Goal: Task Accomplishment & Management: Manage account settings

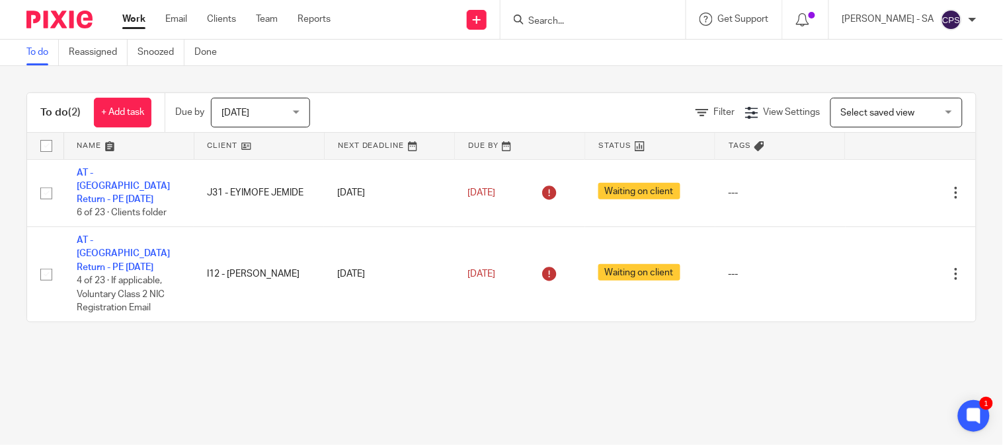
click at [248, 17] on ul "Work Email Clients Team Reports" at bounding box center [236, 19] width 228 height 13
click at [269, 16] on link "Team" at bounding box center [267, 19] width 22 height 13
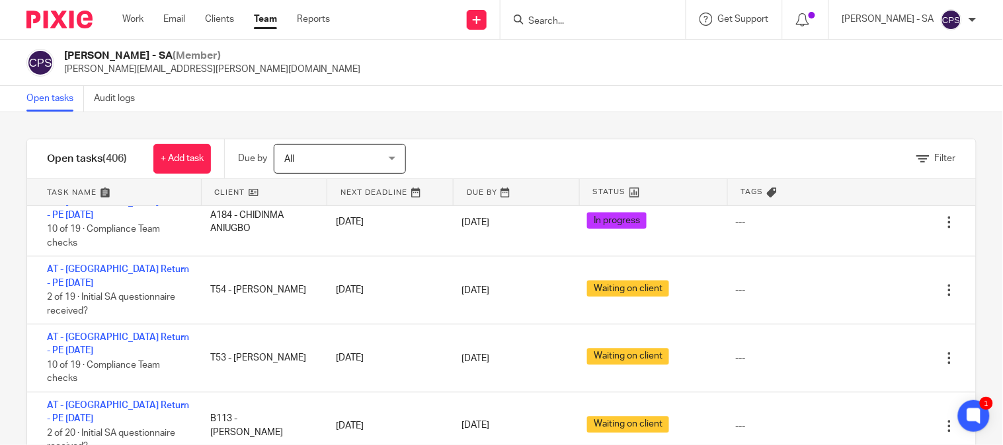
scroll to position [3378, 0]
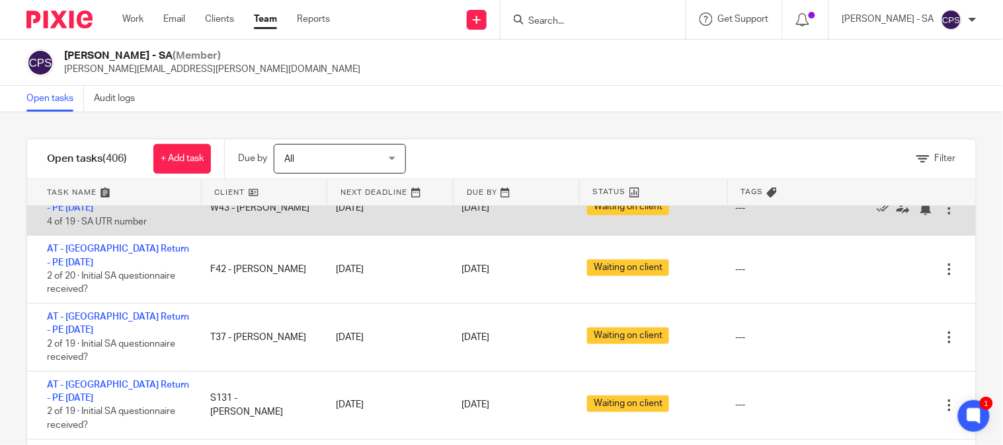
scroll to position [73, 0]
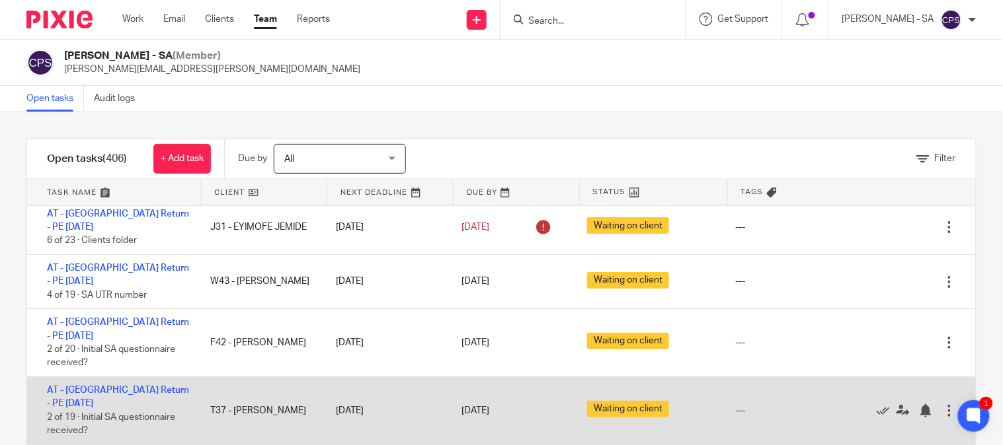
click at [190, 377] on div "AT - SA Return - PE 05-04-2025 2 of 19 · Initial SA questionnaire received? T37…" at bounding box center [501, 411] width 948 height 68
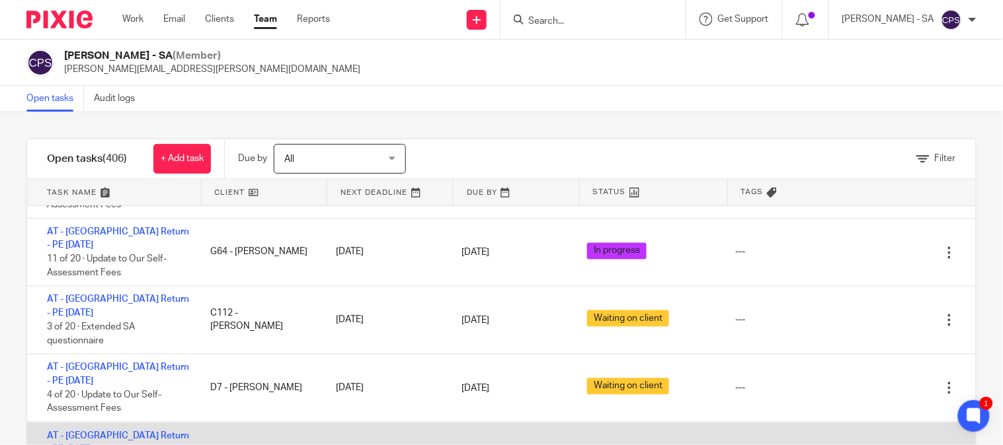
scroll to position [661, 0]
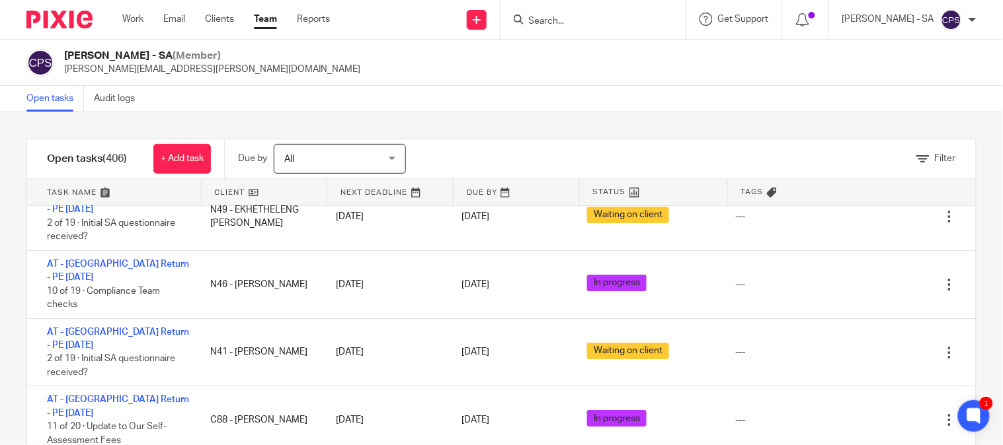
scroll to position [1175, 0]
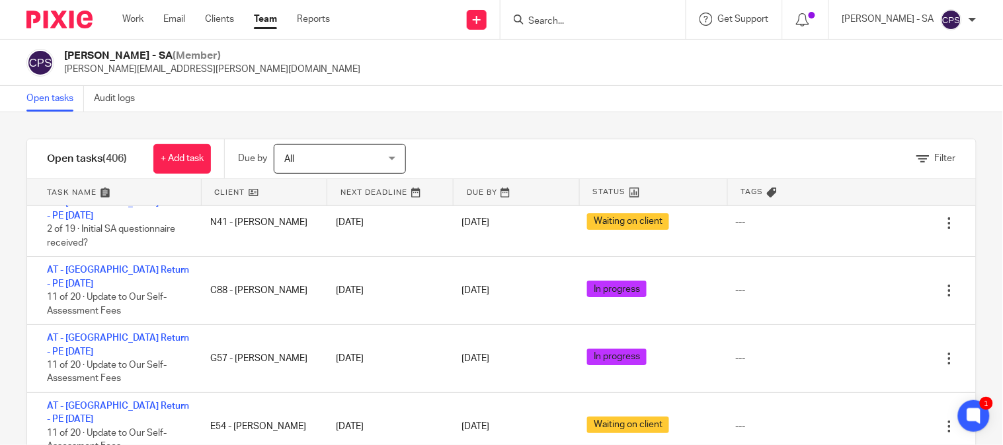
scroll to position [1248, 0]
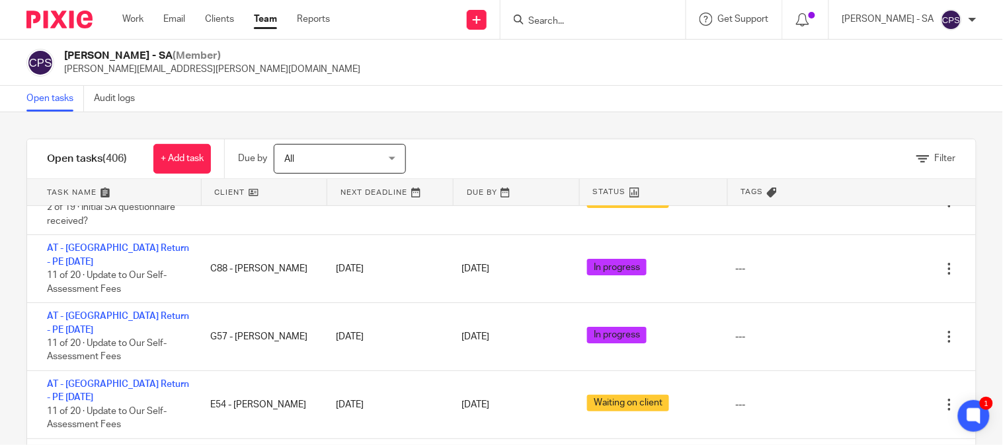
scroll to position [1322, 0]
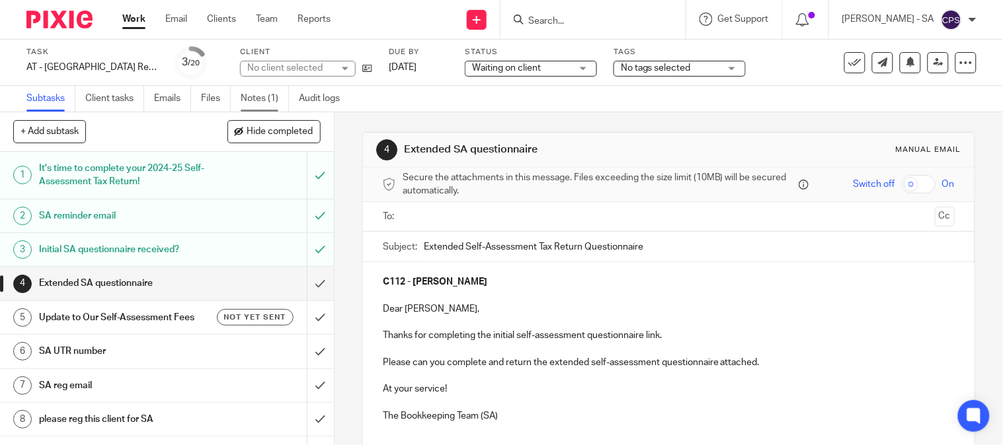
click at [249, 102] on link "Notes (1)" at bounding box center [265, 99] width 48 height 26
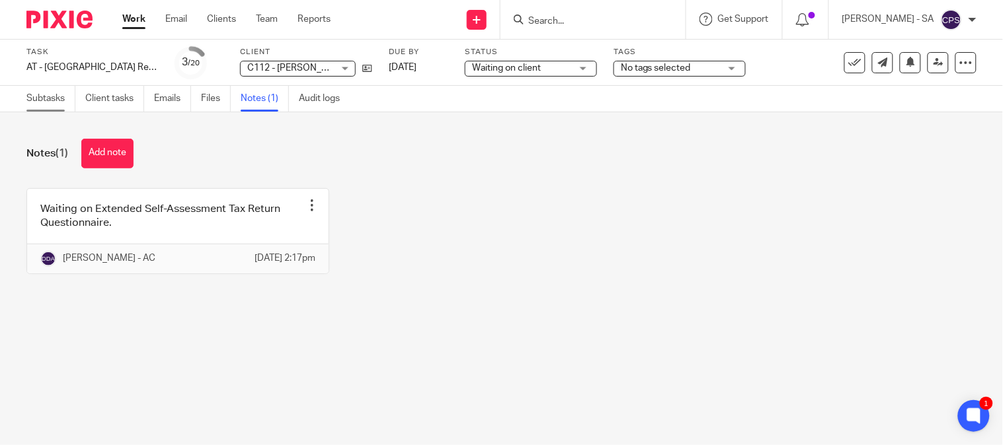
click at [50, 91] on link "Subtasks" at bounding box center [50, 99] width 49 height 26
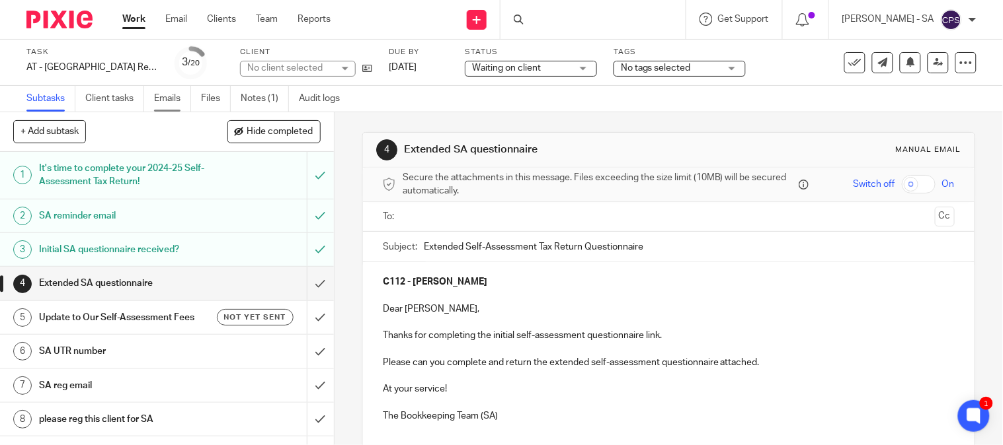
click at [173, 96] on link "Emails" at bounding box center [172, 99] width 37 height 26
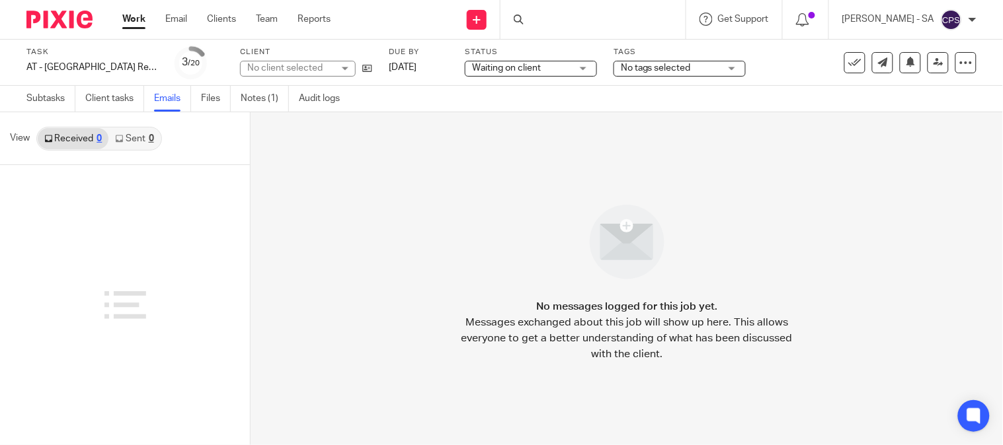
click at [142, 139] on link "Sent 0" at bounding box center [134, 138] width 52 height 21
click at [263, 107] on link "Notes (1)" at bounding box center [265, 99] width 48 height 26
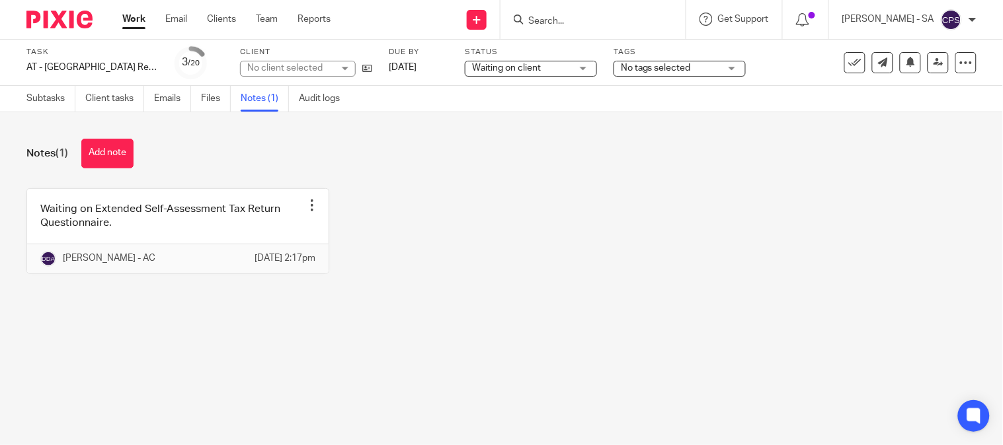
click at [316, 68] on div "No client selected" at bounding box center [290, 67] width 86 height 13
click at [316, 68] on div "No client selected" at bounding box center [284, 67] width 75 height 9
click at [316, 68] on div "No client selected" at bounding box center [290, 67] width 86 height 13
click at [316, 68] on div "No client selected" at bounding box center [284, 67] width 75 height 9
click at [316, 68] on div "No client selected" at bounding box center [290, 67] width 86 height 13
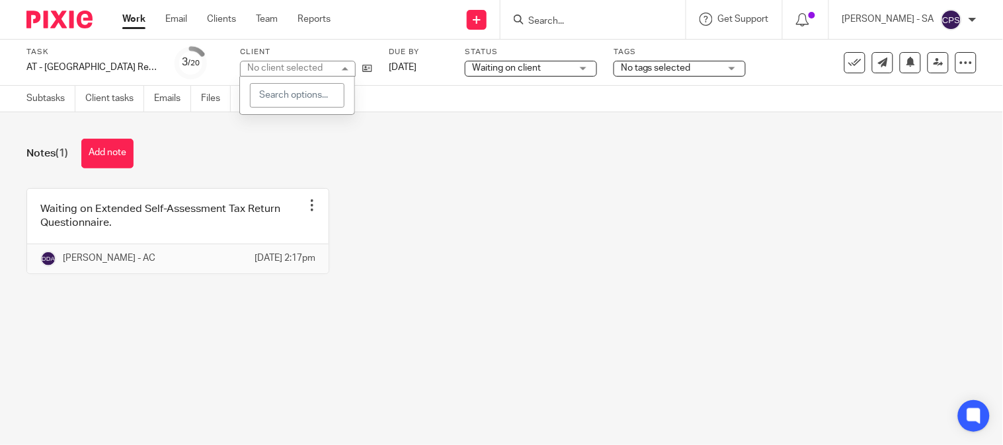
click at [316, 68] on div "No client selected" at bounding box center [284, 67] width 75 height 9
click at [316, 68] on div "No client selected" at bounding box center [290, 67] width 86 height 13
click at [316, 68] on div "No client selected" at bounding box center [284, 67] width 75 height 9
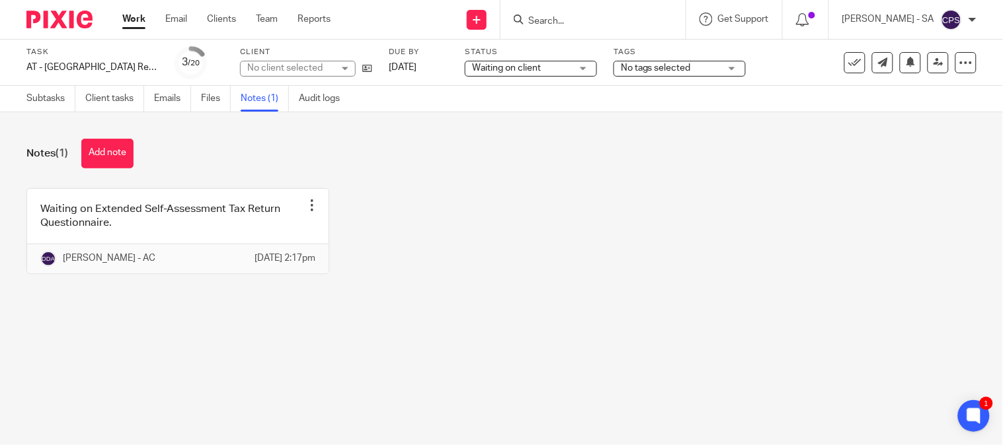
click at [316, 68] on div "No client selected" at bounding box center [290, 67] width 86 height 13
click at [454, 293] on div "Waiting on Extended Self-Assessment Tax Return Questionnaire. Edit note Delete …" at bounding box center [491, 241] width 970 height 106
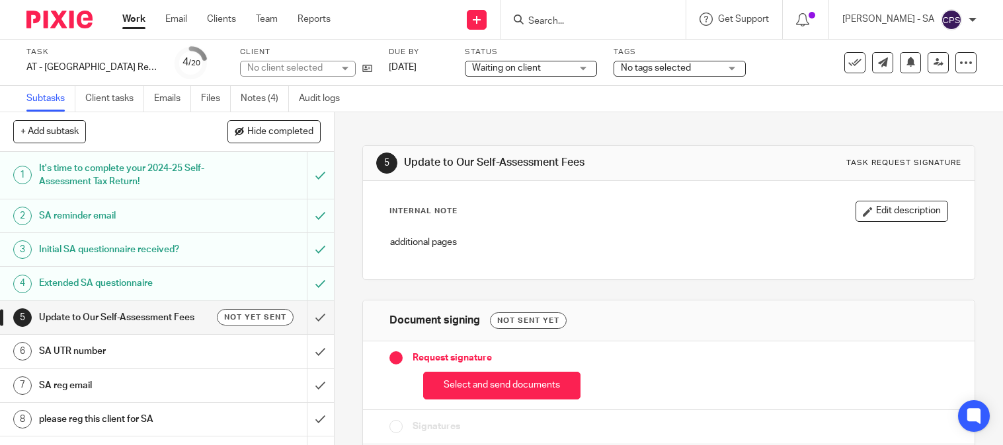
click at [262, 108] on link "Notes (4)" at bounding box center [265, 99] width 48 height 26
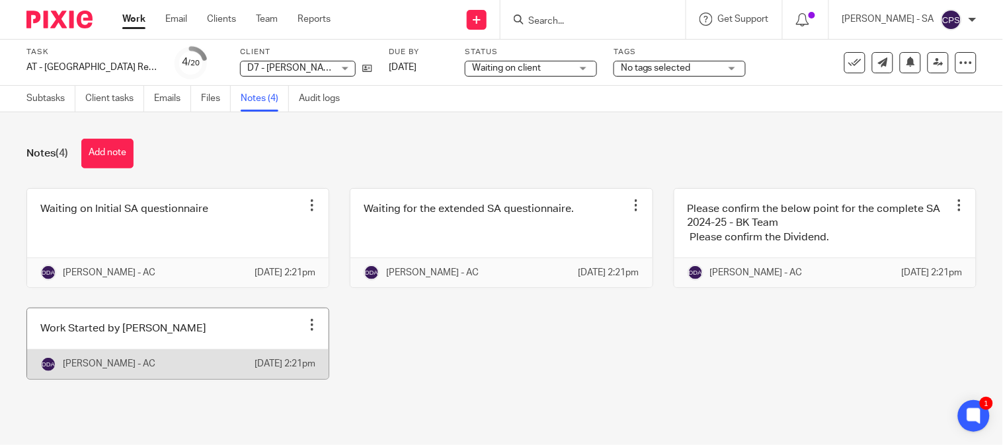
click at [85, 365] on link at bounding box center [177, 344] width 301 height 70
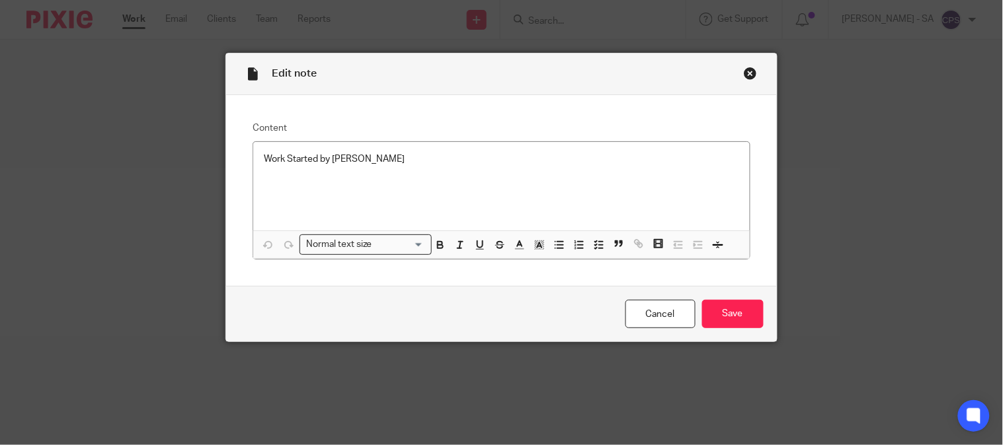
click at [745, 71] on div "Close this dialog window" at bounding box center [750, 73] width 13 height 13
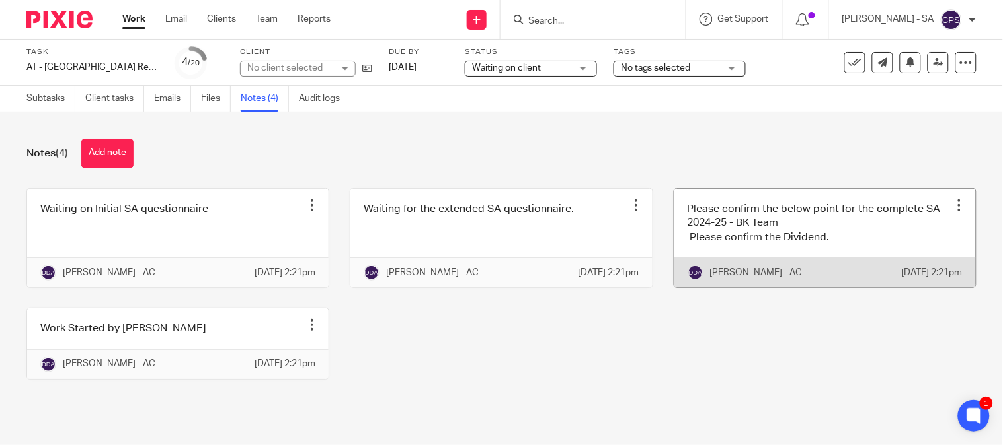
click at [765, 216] on link at bounding box center [824, 238] width 301 height 98
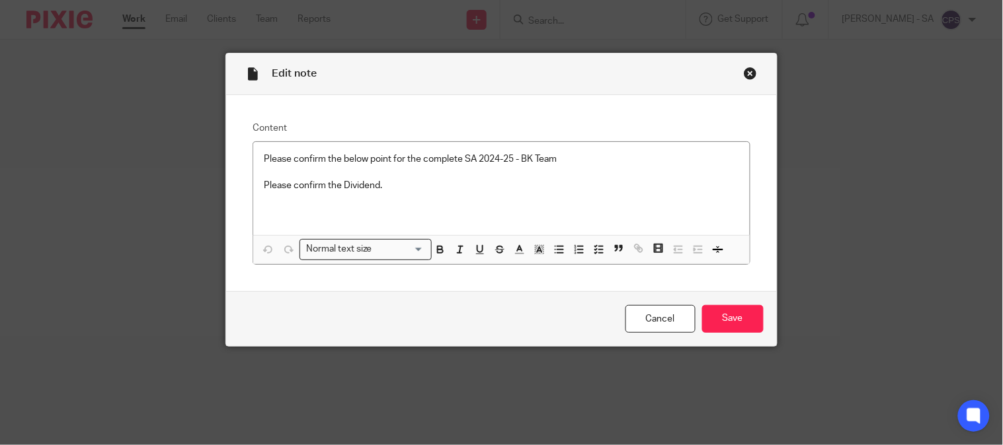
click at [744, 71] on div "Close this dialog window" at bounding box center [750, 73] width 13 height 13
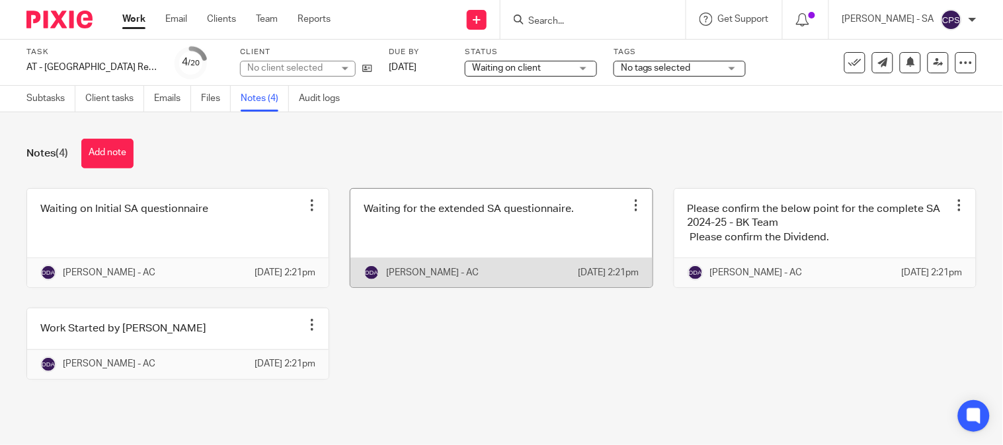
click at [534, 247] on link at bounding box center [500, 238] width 301 height 98
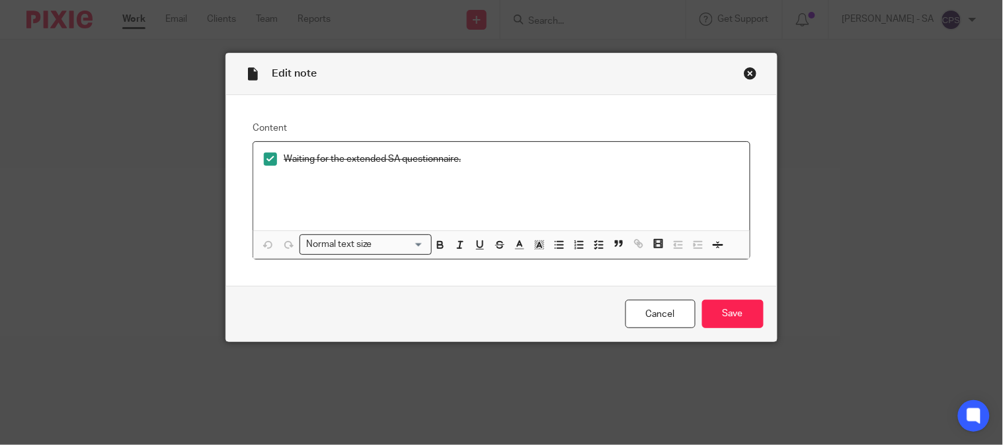
click at [744, 70] on div "Close this dialog window" at bounding box center [750, 73] width 13 height 13
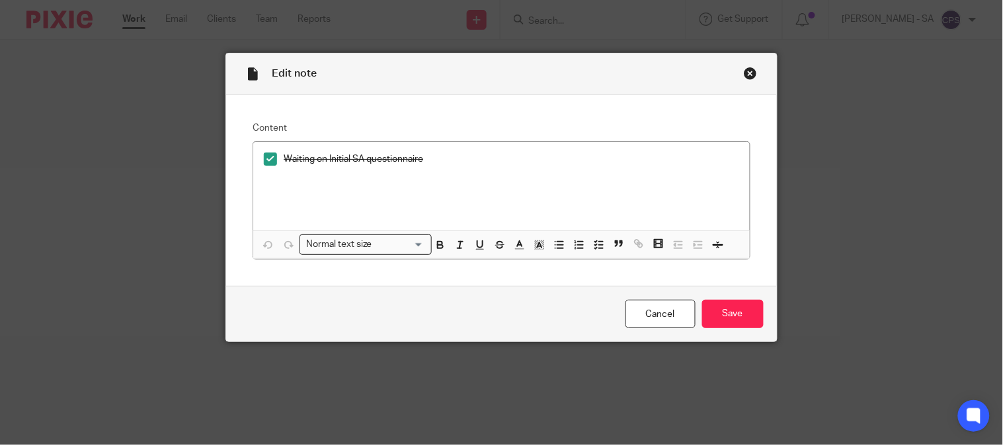
click at [744, 68] on div "Close this dialog window" at bounding box center [750, 73] width 13 height 13
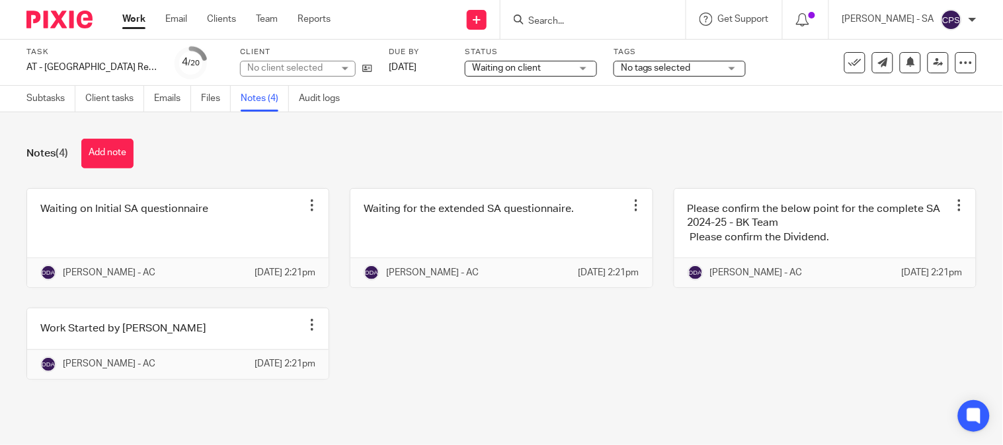
click at [763, 212] on link at bounding box center [824, 238] width 301 height 98
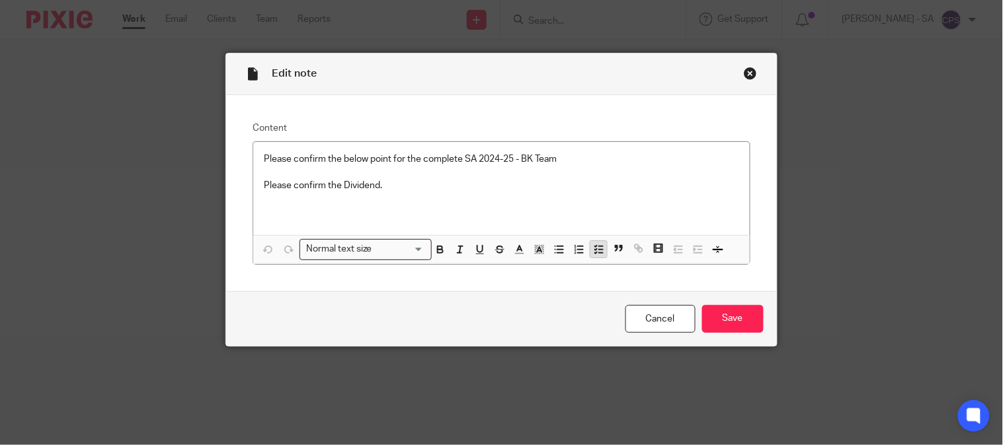
click at [596, 245] on icon "button" at bounding box center [599, 250] width 12 height 12
click at [744, 71] on div "Close this dialog window" at bounding box center [750, 73] width 13 height 13
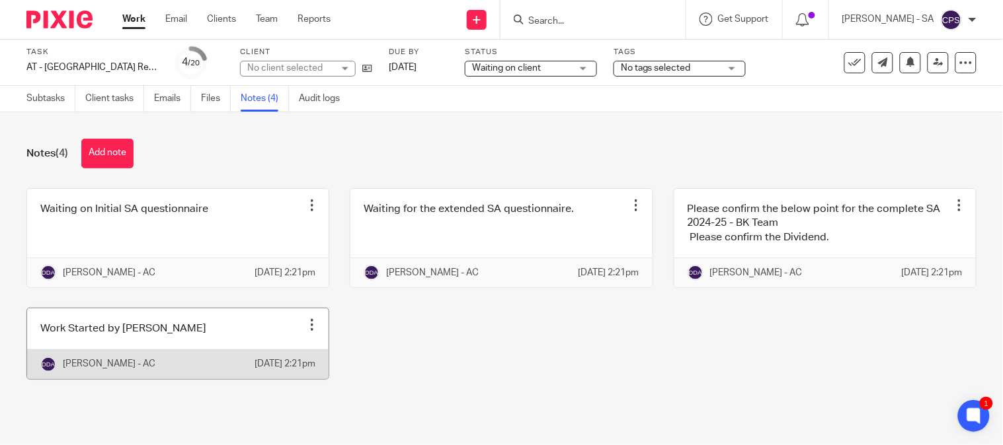
click at [202, 364] on link at bounding box center [177, 344] width 301 height 70
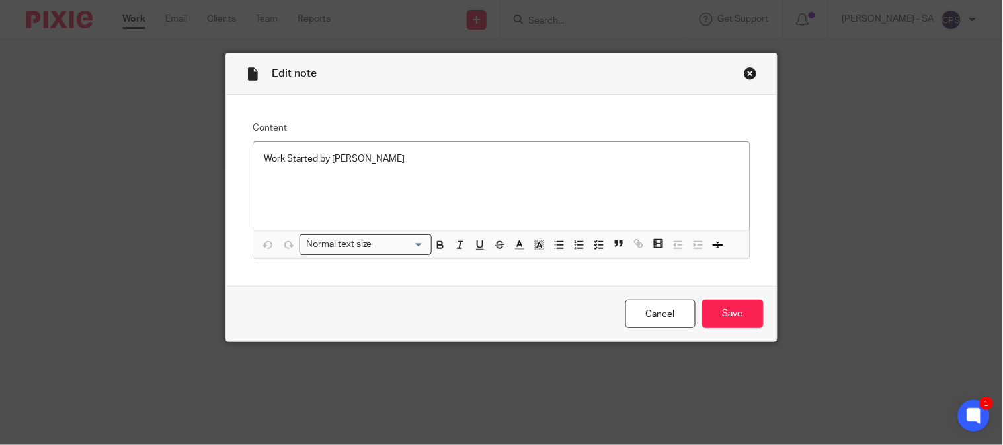
click at [744, 73] on div "Close this dialog window" at bounding box center [750, 73] width 13 height 13
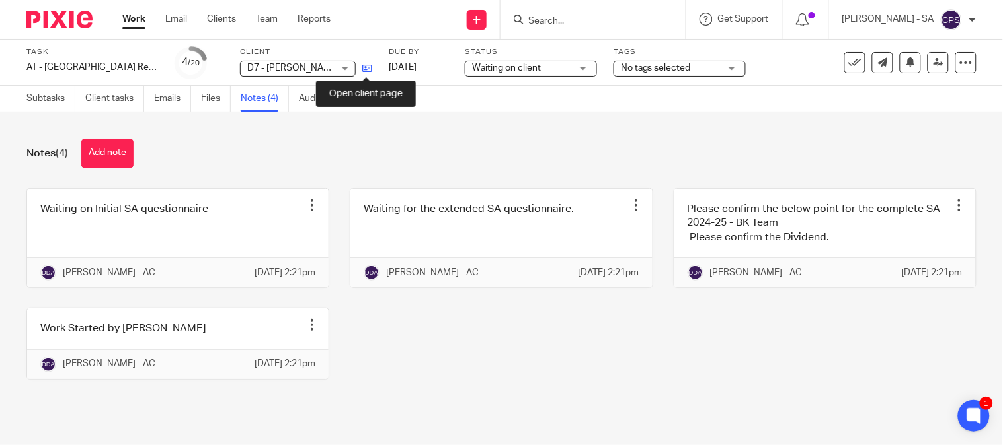
click at [364, 67] on icon at bounding box center [367, 68] width 10 height 10
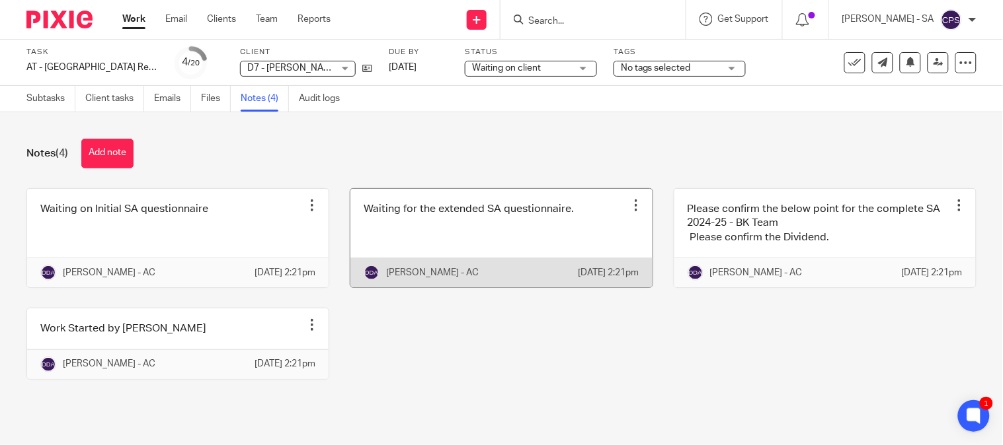
click at [466, 242] on link at bounding box center [500, 238] width 301 height 98
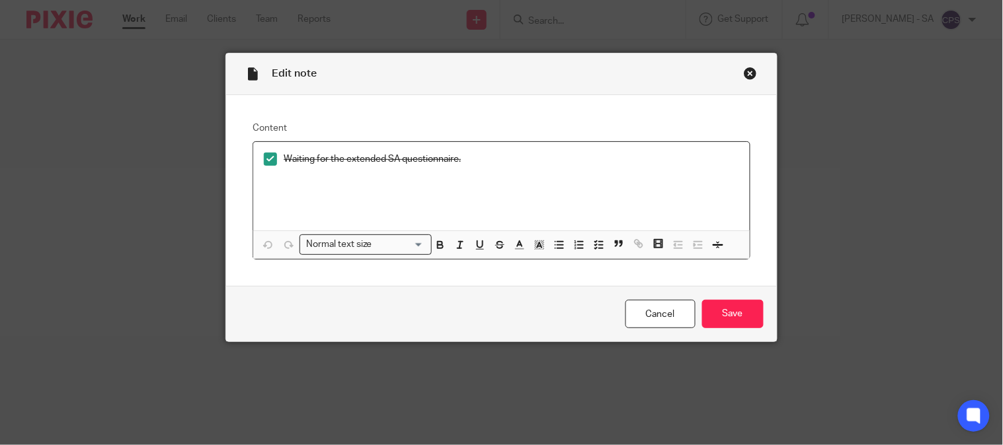
click at [744, 75] on div "Close this dialog window" at bounding box center [750, 73] width 13 height 13
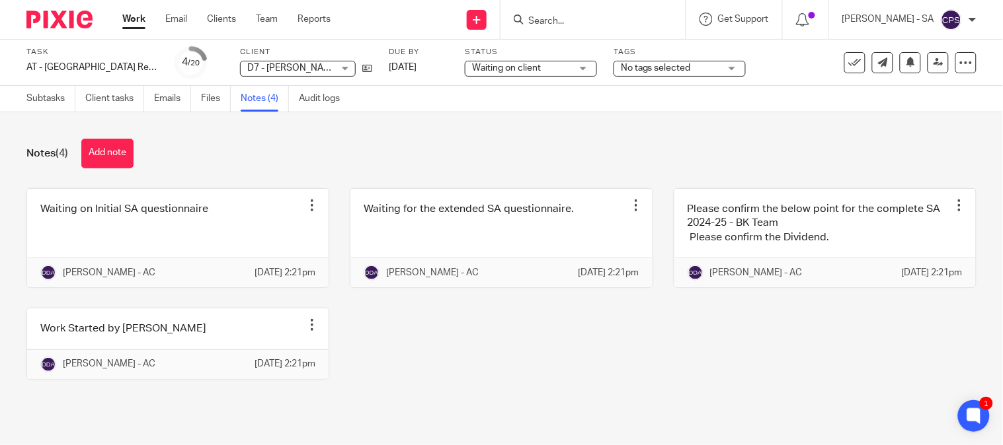
drag, startPoint x: 516, startPoint y: 69, endPoint x: 516, endPoint y: 80, distance: 10.6
click at [516, 71] on span "Waiting on client" at bounding box center [506, 67] width 69 height 9
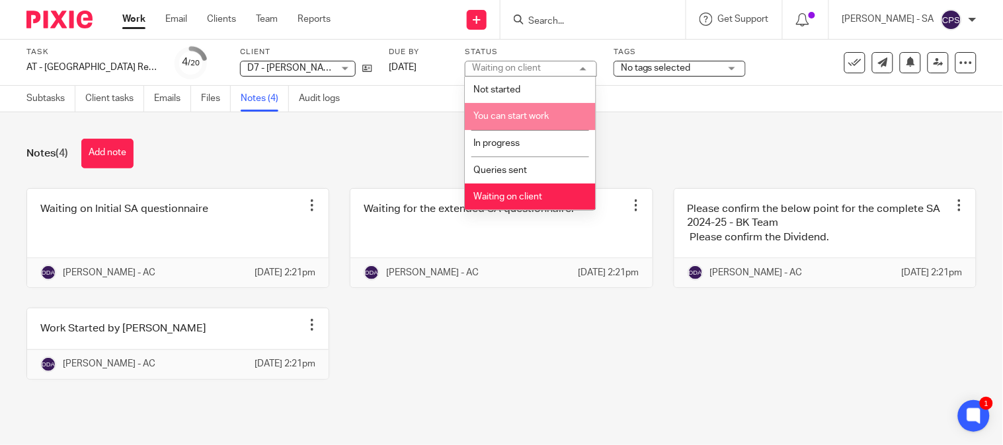
click at [510, 134] on li "In progress" at bounding box center [530, 143] width 131 height 27
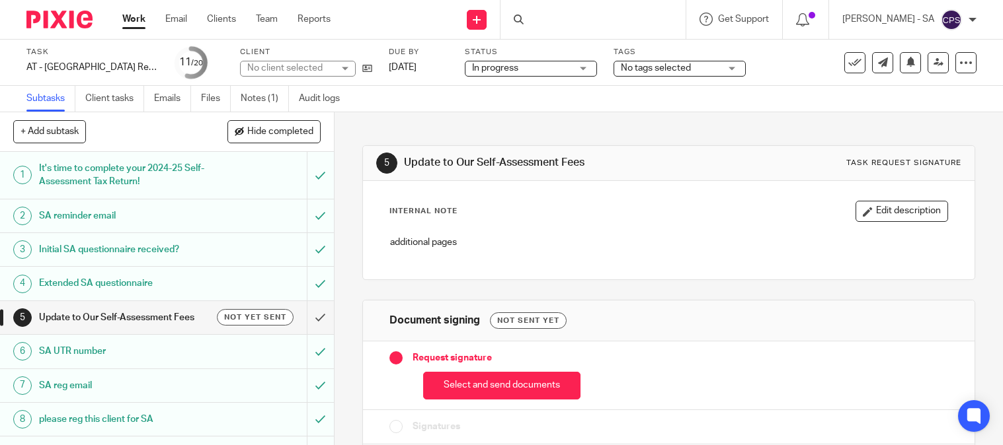
click at [265, 103] on link "Notes (1)" at bounding box center [265, 99] width 48 height 26
click at [275, 101] on link "Notes (1)" at bounding box center [265, 99] width 48 height 26
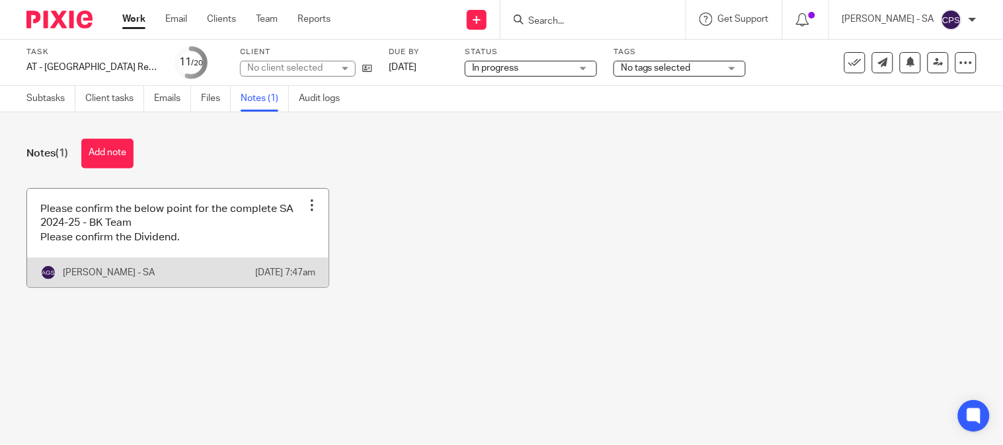
click at [183, 245] on link at bounding box center [177, 238] width 301 height 98
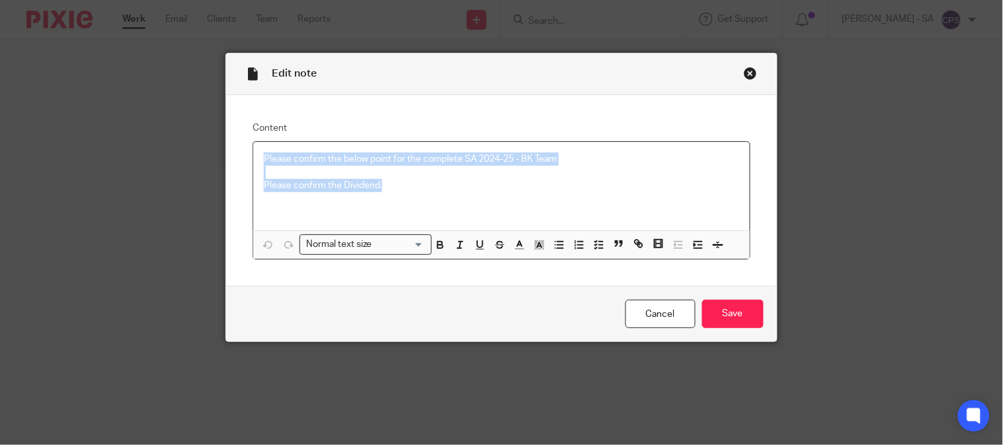
drag, startPoint x: 254, startPoint y: 160, endPoint x: 566, endPoint y: 188, distance: 313.9
click at [566, 188] on div "Please confirm the below point for the complete SA 2024-25 - BK Team Please con…" at bounding box center [501, 186] width 496 height 89
click at [593, 247] on icon "button" at bounding box center [599, 245] width 12 height 12
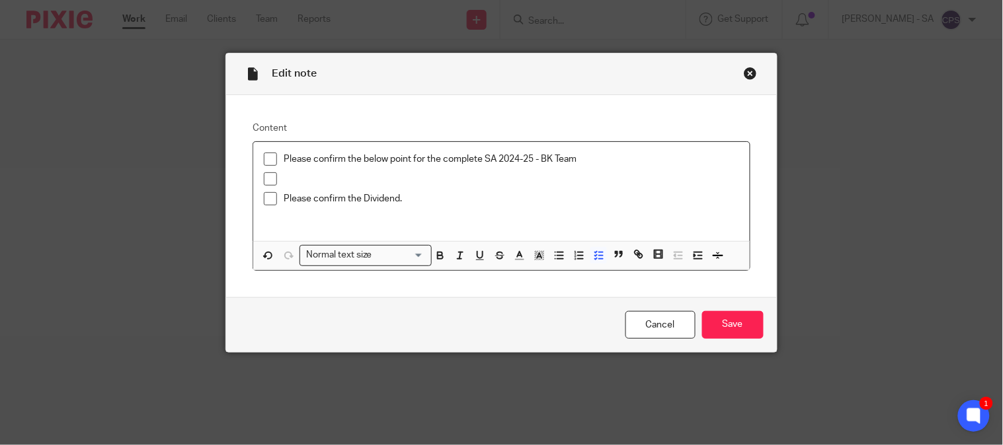
click at [245, 157] on div "Content Please confirm the below point for the complete SA 2024-25 - BK Team Pl…" at bounding box center [501, 196] width 550 height 202
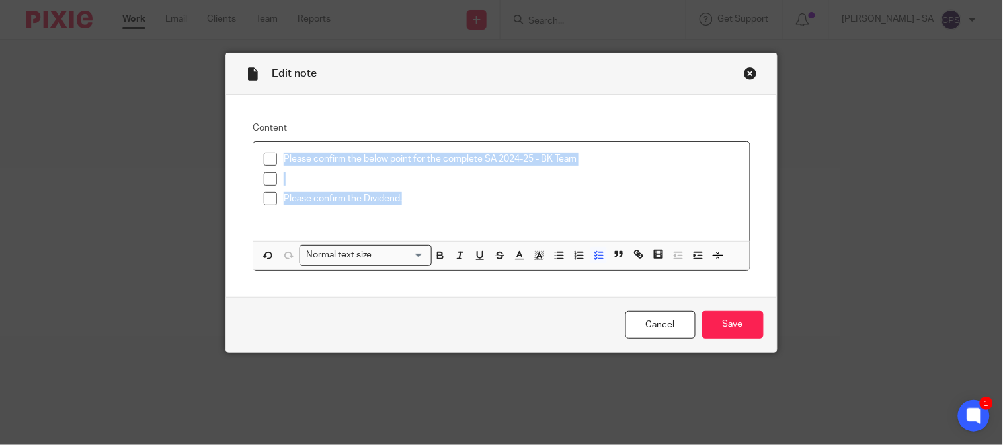
click at [264, 157] on span at bounding box center [270, 159] width 13 height 13
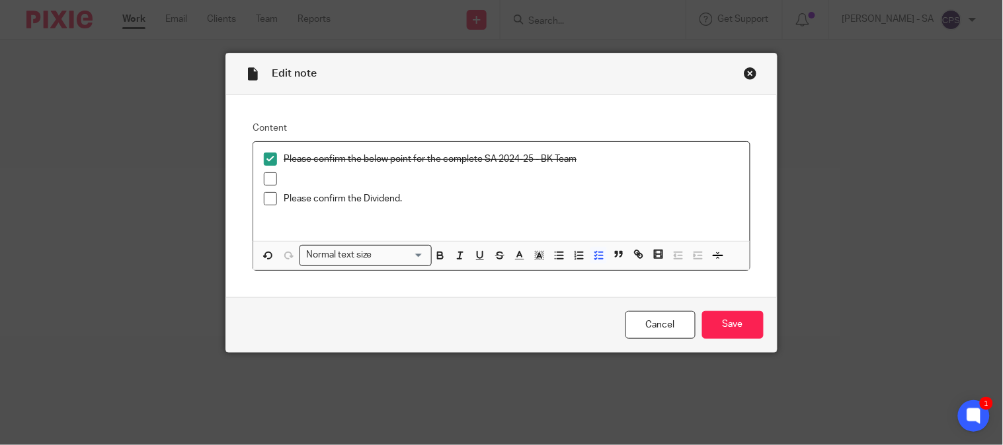
click at [264, 180] on span at bounding box center [270, 179] width 13 height 13
click at [264, 202] on span at bounding box center [270, 198] width 13 height 13
click at [706, 319] on input "Save" at bounding box center [732, 325] width 61 height 28
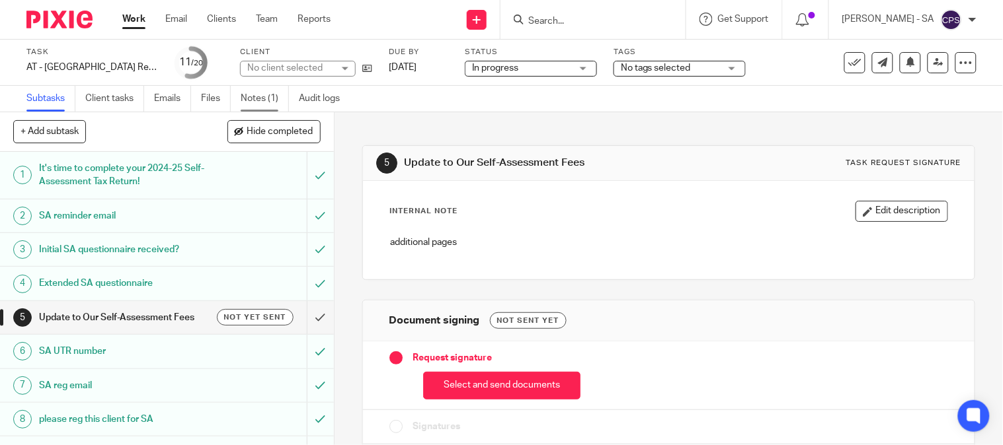
click at [259, 89] on link "Notes (1)" at bounding box center [265, 99] width 48 height 26
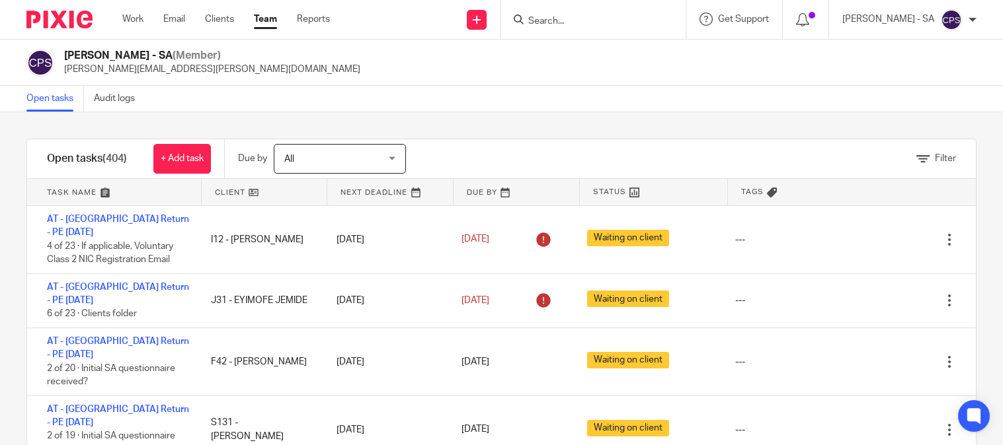
click at [558, 11] on form at bounding box center [597, 19] width 141 height 17
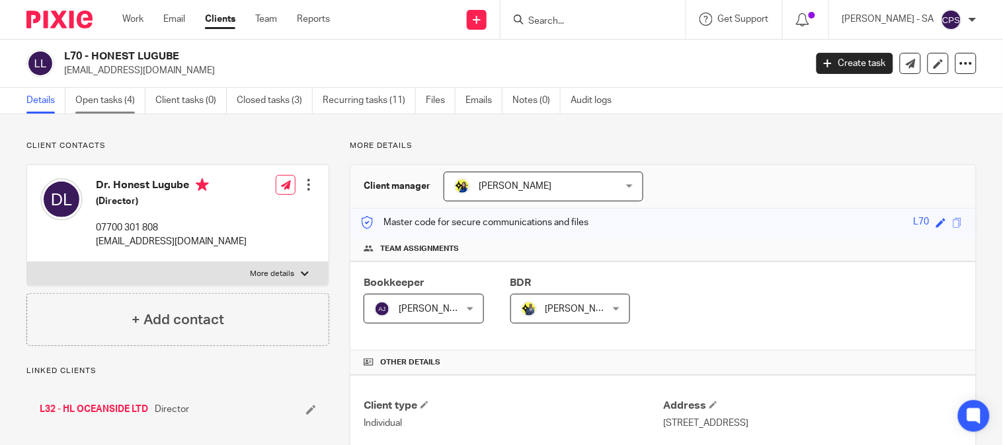
click at [102, 100] on link "Open tasks (4)" at bounding box center [110, 101] width 70 height 26
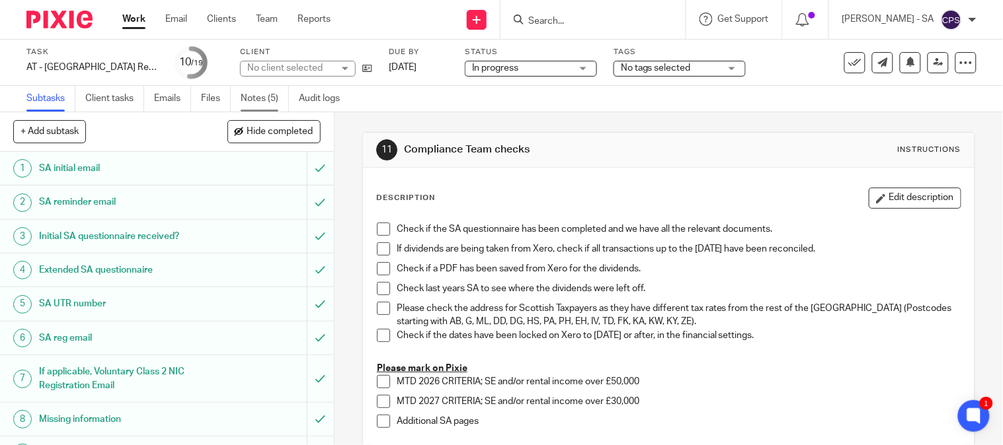
click at [258, 102] on link "Notes (5)" at bounding box center [265, 99] width 48 height 26
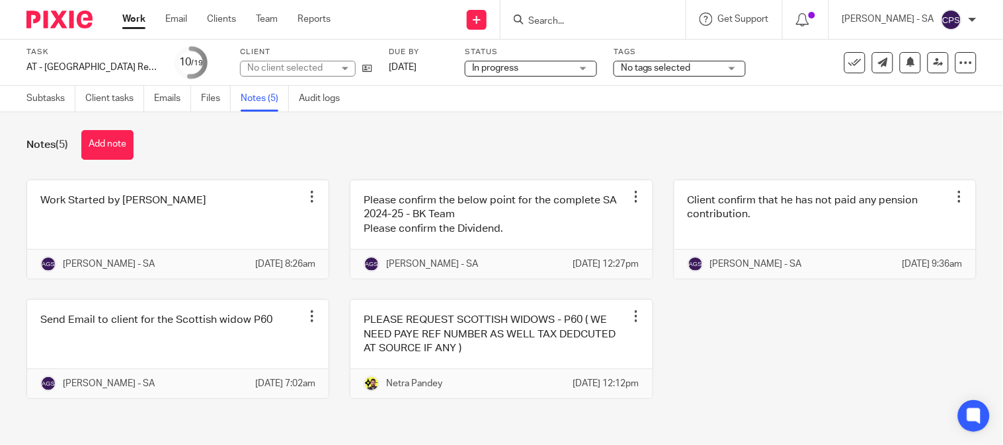
scroll to position [37, 0]
